Goal: Transaction & Acquisition: Purchase product/service

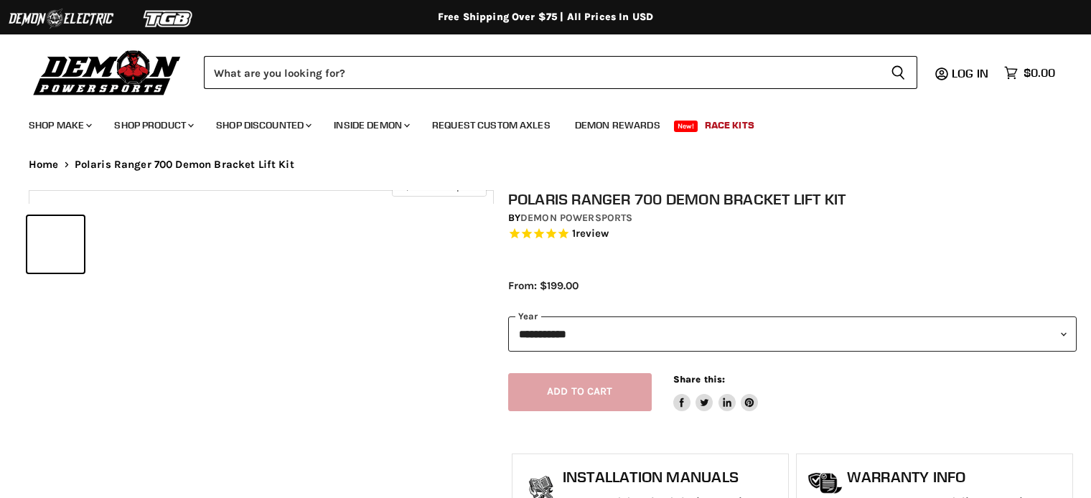
select select "******"
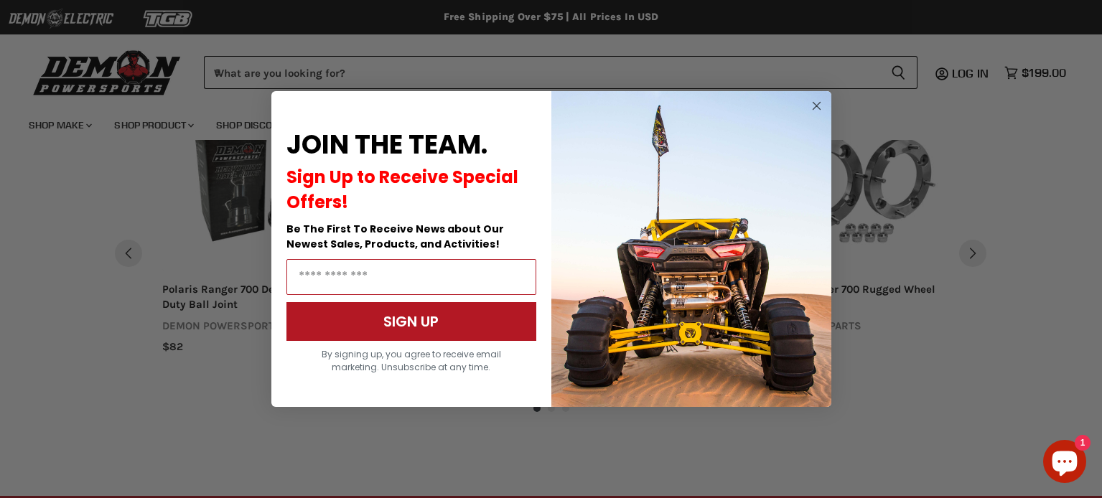
scroll to position [1494, 0]
